Goal: Answer question/provide support: Share knowledge or assist other users

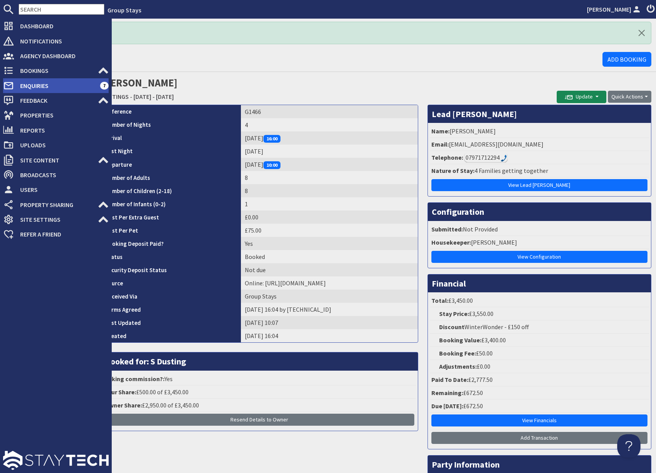
click at [31, 87] on span "Enquiries" at bounding box center [57, 86] width 86 height 12
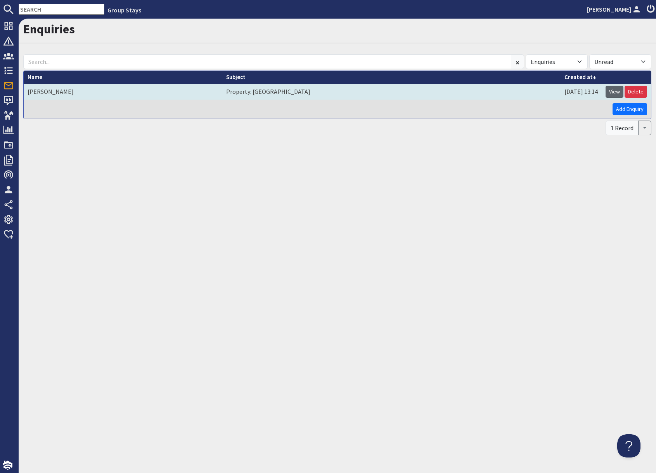
click at [613, 94] on link "View" at bounding box center [614, 92] width 18 height 12
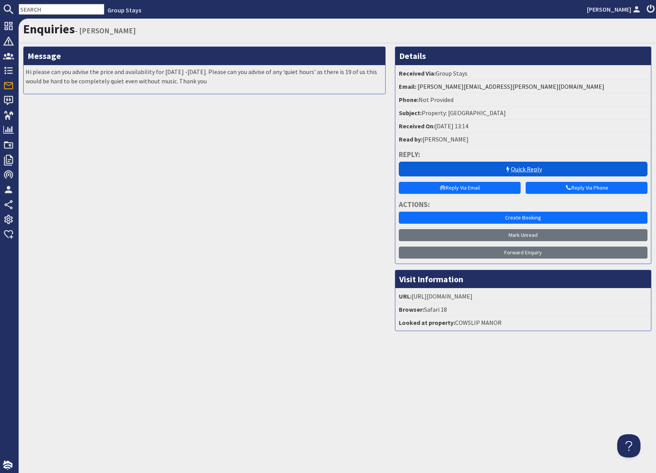
click at [500, 166] on link "Quick Reply" at bounding box center [523, 169] width 249 height 15
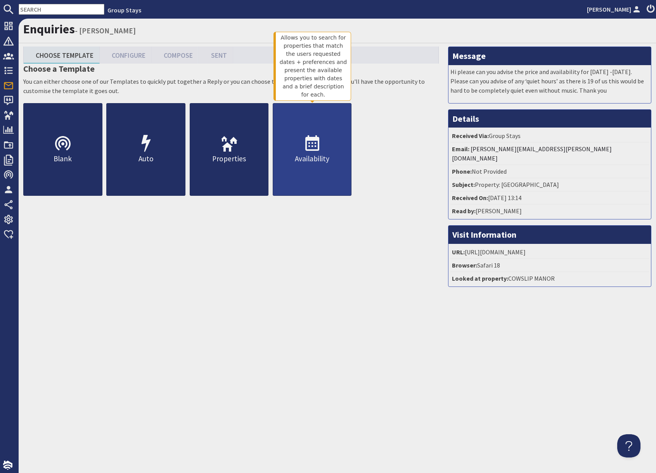
click at [312, 162] on p "Availability" at bounding box center [312, 158] width 78 height 11
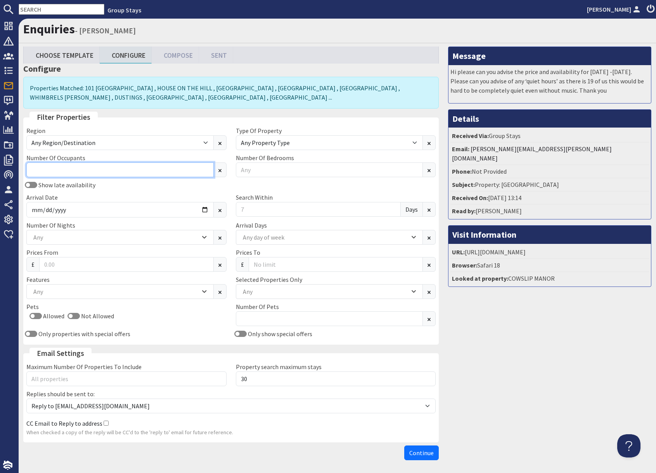
click at [91, 171] on input "Number Of Occupants" at bounding box center [119, 169] width 187 height 15
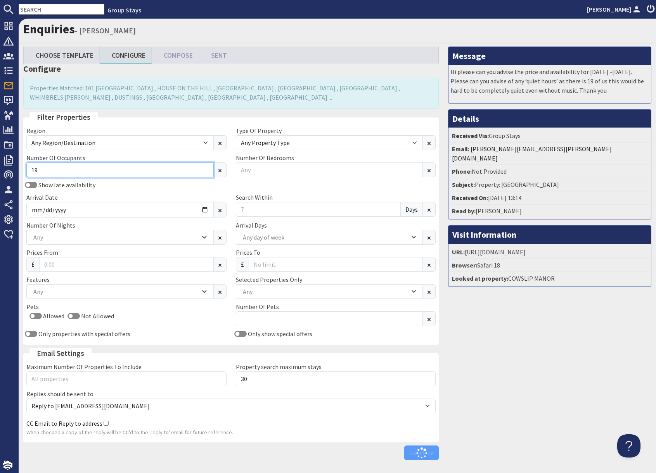
type input "19"
drag, startPoint x: 173, startPoint y: 198, endPoint x: 180, endPoint y: 201, distance: 7.9
click at [173, 198] on div "Arrival Date" at bounding box center [126, 205] width 209 height 25
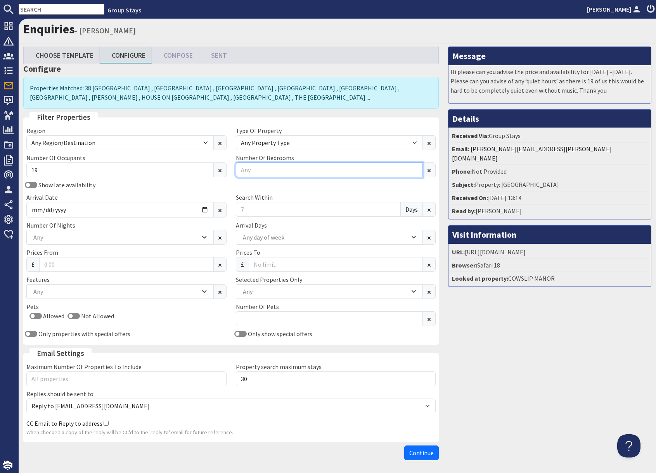
click at [261, 171] on input "Number Of Bedrooms" at bounding box center [329, 169] width 187 height 15
type input "7"
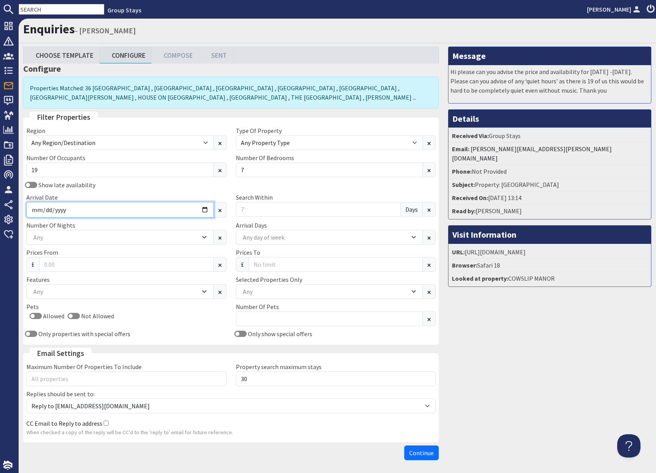
click at [204, 209] on input "Arrival Date" at bounding box center [119, 210] width 187 height 16
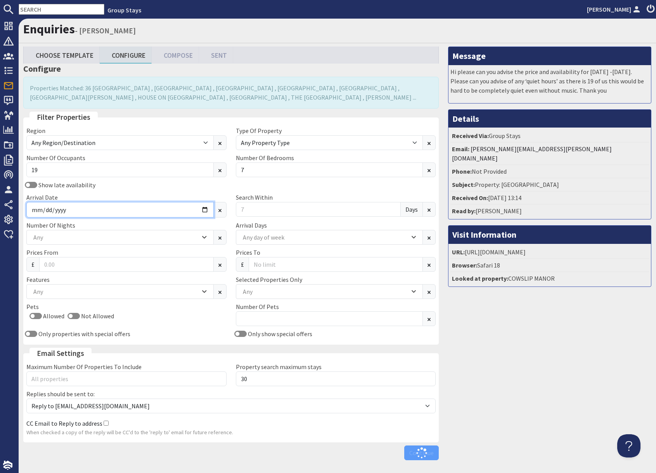
type input "[DATE]"
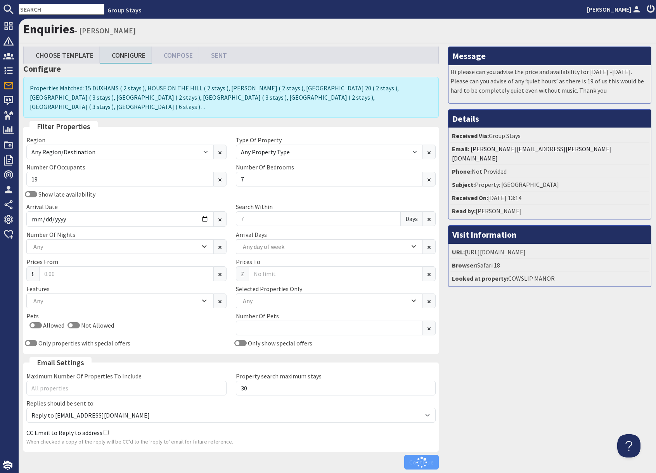
click at [496, 338] on div "Message Hi please can you advise the price and availability for [DATE] -[DATE].…" at bounding box center [549, 260] width 213 height 427
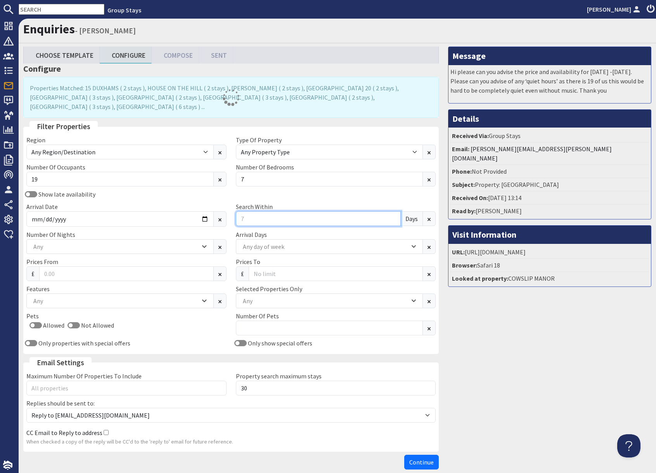
click at [275, 211] on input "Search Within" at bounding box center [318, 218] width 165 height 15
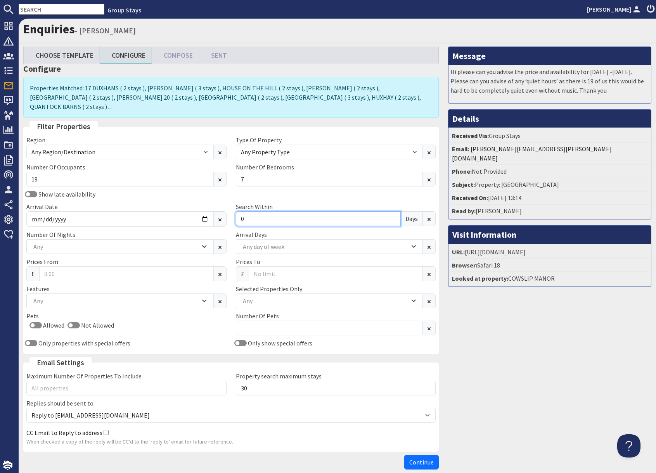
type input "0"
click at [561, 378] on div "Message Hi please can you advise the price and availability for [DATE] -[DATE].…" at bounding box center [549, 260] width 213 height 427
click at [546, 364] on div "Message Hi please can you advise the price and availability for [DATE] -[DATE].…" at bounding box center [549, 260] width 213 height 427
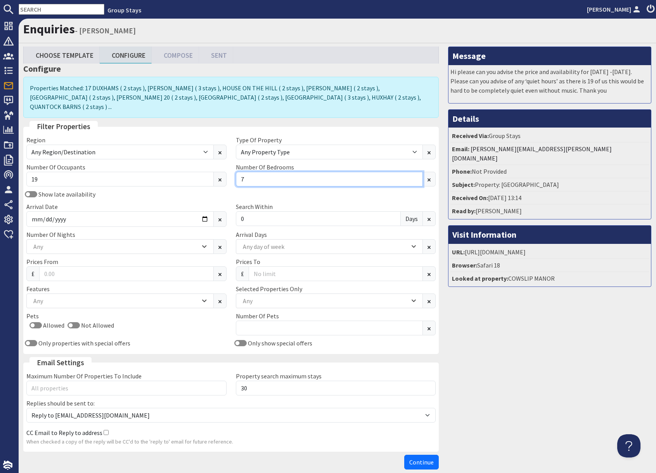
click at [275, 172] on input "7" at bounding box center [329, 179] width 187 height 15
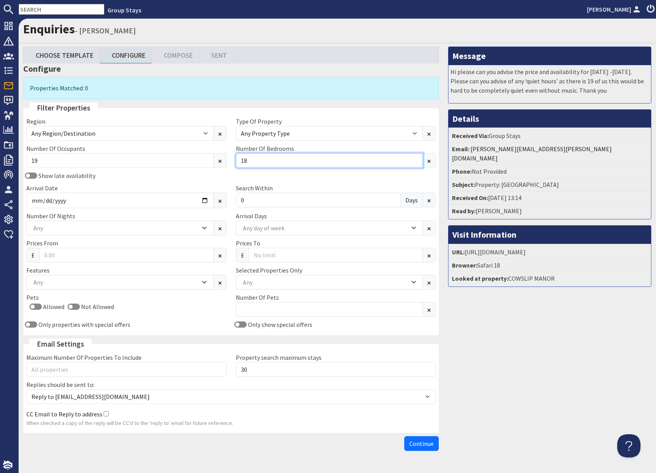
type input "1"
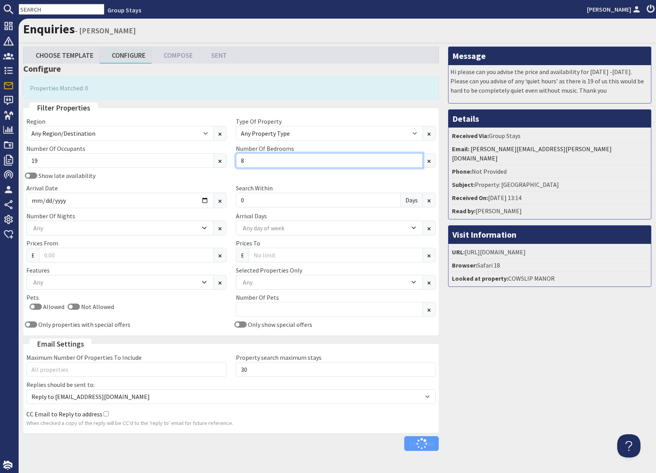
type input "8"
drag, startPoint x: 572, startPoint y: 352, endPoint x: 562, endPoint y: 354, distance: 10.7
click at [572, 352] on div "Message Hi please can you advise the price and availability for [DATE] -[DATE].…" at bounding box center [549, 251] width 213 height 408
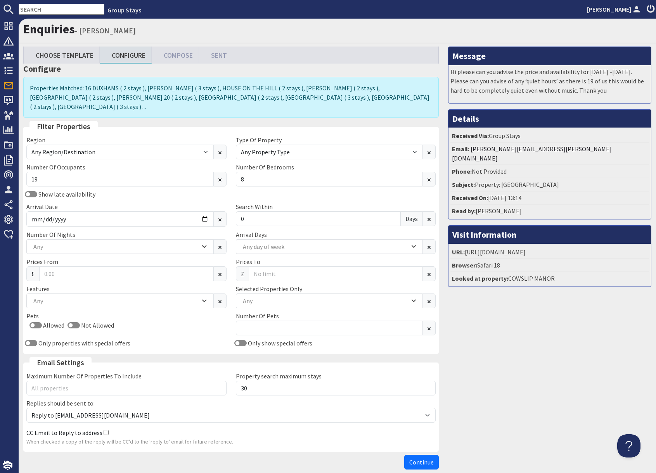
click at [500, 379] on div "Message Hi please can you advise the price and availability for [DATE] -[DATE].…" at bounding box center [549, 260] width 213 height 427
click at [488, 333] on div "Message Hi please can you advise the price and availability for [DATE] -[DATE].…" at bounding box center [549, 260] width 213 height 427
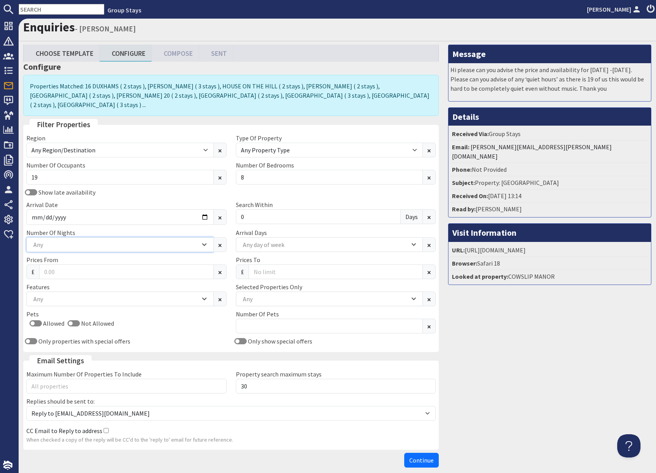
click at [105, 240] on div "Any" at bounding box center [115, 244] width 169 height 9
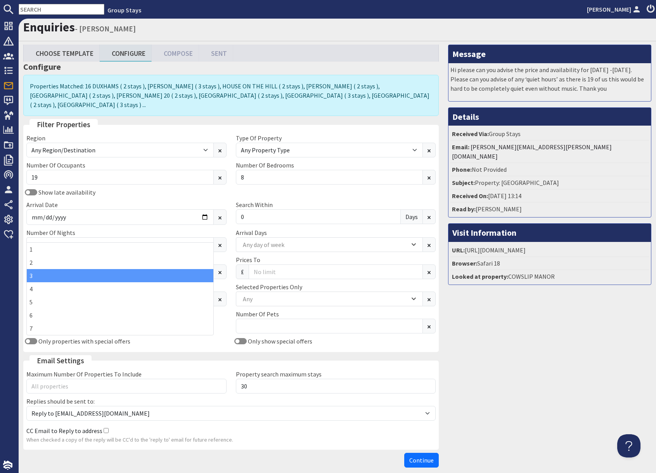
click at [57, 275] on div "3" at bounding box center [120, 275] width 187 height 13
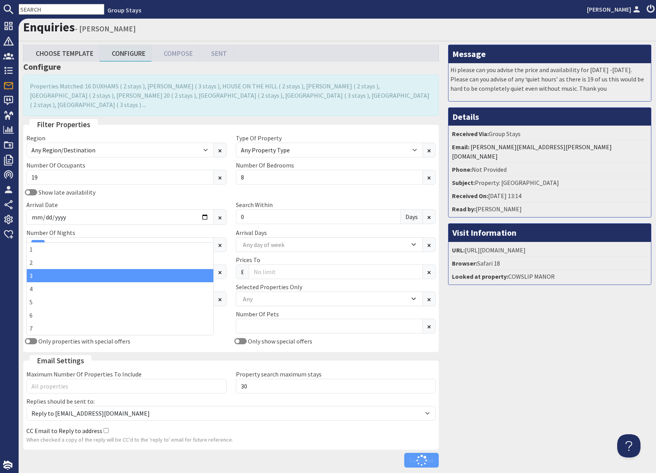
click at [550, 361] on div "Message Hi please can you advise the price and availability for [DATE] -[DATE].…" at bounding box center [549, 258] width 213 height 427
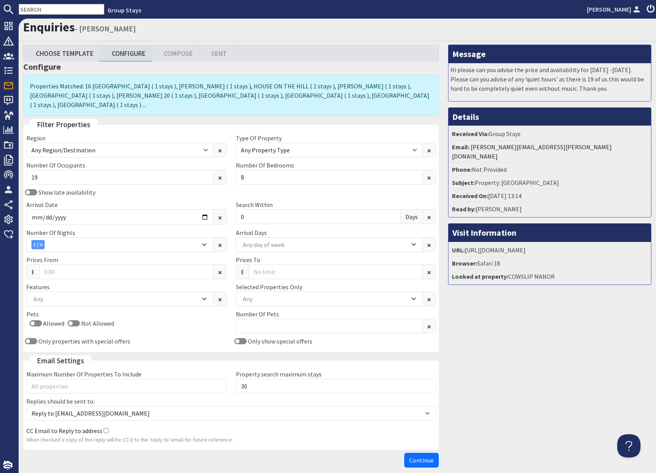
drag, startPoint x: 587, startPoint y: 396, endPoint x: 570, endPoint y: 394, distance: 17.2
click at [577, 395] on div "Message Hi please can you advise the price and availability for [DATE] -[DATE].…" at bounding box center [549, 258] width 213 height 427
click at [420, 456] on span "Continue" at bounding box center [421, 460] width 24 height 8
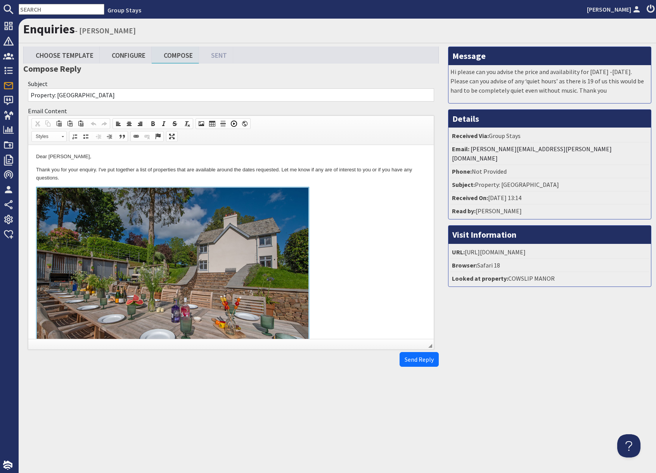
click at [352, 254] on link at bounding box center [231, 276] width 390 height 179
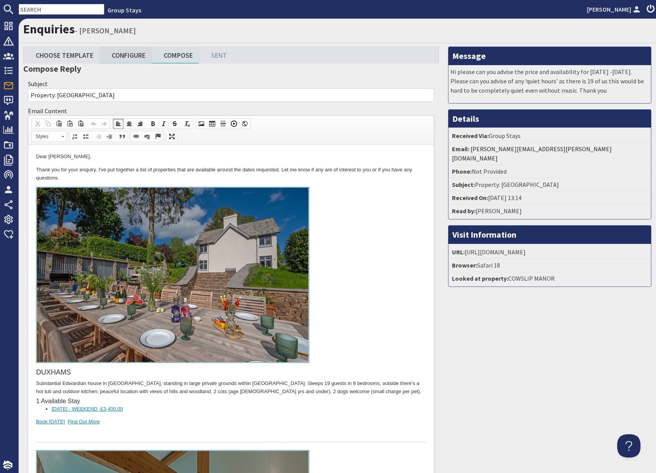
click at [140, 61] on link "Configure" at bounding box center [126, 55] width 52 height 17
type textarea "<p>Dear [PERSON_NAME],</p> <p>Thank you for your enquiry. I&#39;ve put together…"
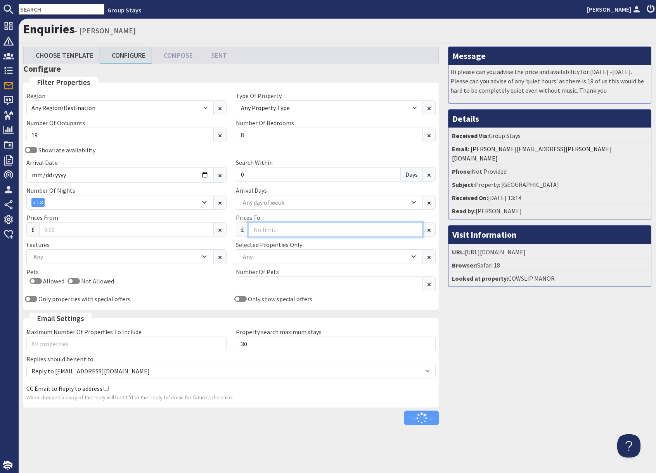
click at [275, 231] on input "Prices To" at bounding box center [336, 229] width 175 height 15
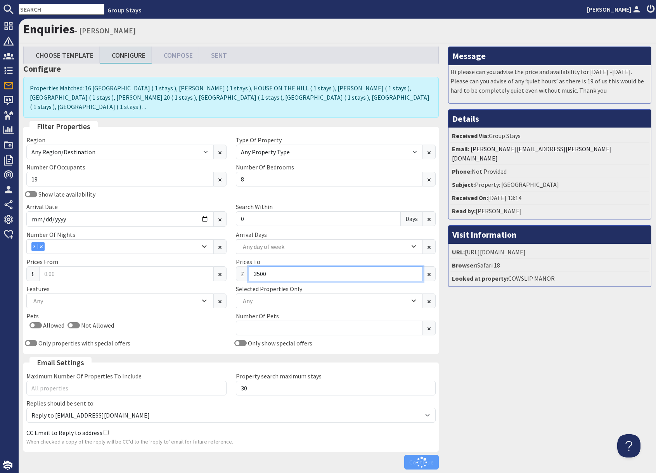
type input "3500"
click at [493, 339] on div "Message Hi please can you advise the price and availability for [DATE] -[DATE].…" at bounding box center [549, 260] width 213 height 427
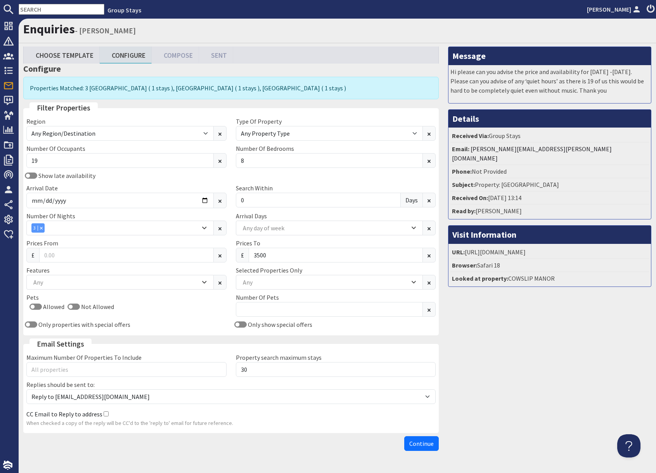
drag, startPoint x: 526, startPoint y: 380, endPoint x: 427, endPoint y: 470, distance: 134.5
click at [498, 410] on div "Message Hi please can you advise the price and availability for [DATE] -[DATE].…" at bounding box center [549, 251] width 213 height 408
click at [420, 444] on span "Continue" at bounding box center [421, 444] width 24 height 8
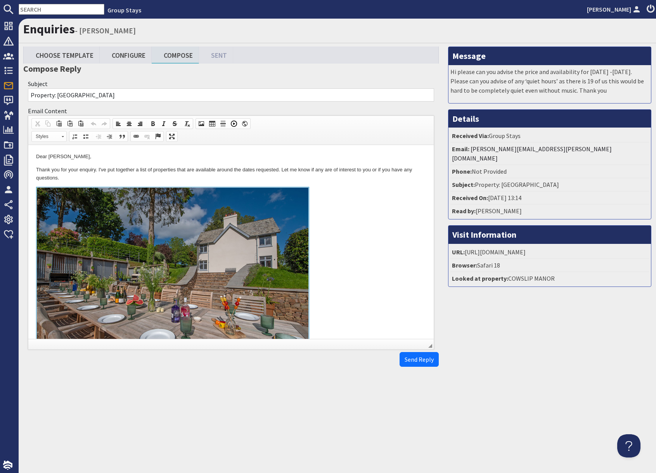
drag, startPoint x: 315, startPoint y: 280, endPoint x: 327, endPoint y: 282, distance: 12.7
click at [315, 280] on link at bounding box center [231, 276] width 390 height 179
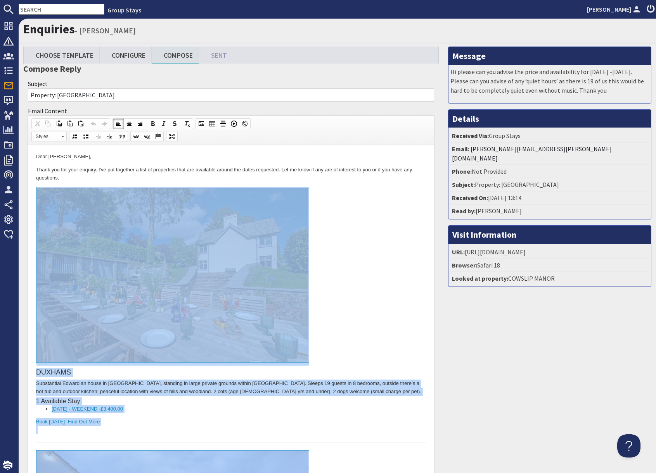
drag, startPoint x: 130, startPoint y: 974, endPoint x: 133, endPoint y: 213, distance: 761.7
copy body "LOREMIP Dolorsitame Consectet adipi el Seddoeiu, temporin ut labor etdolor magn…"
